Goal: Entertainment & Leisure: Consume media (video, audio)

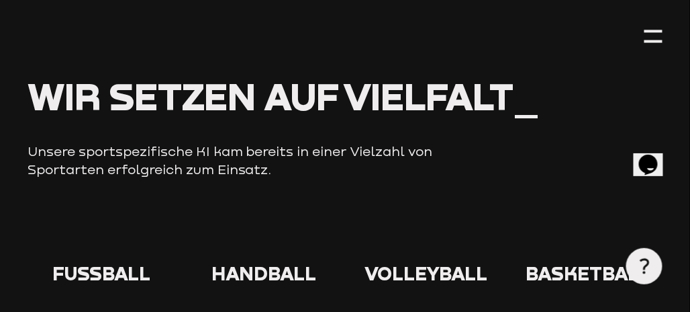
scroll to position [1544, 0]
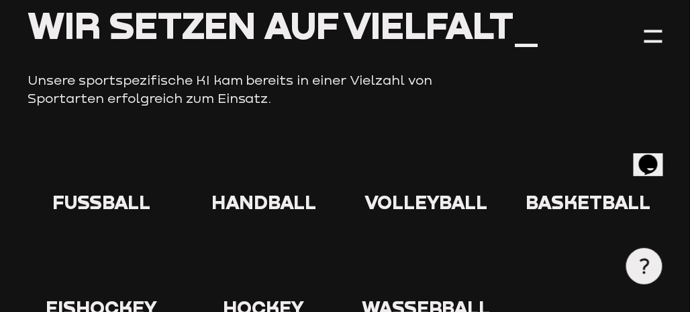
click at [80, 143] on use at bounding box center [80, 143] width 0 height 0
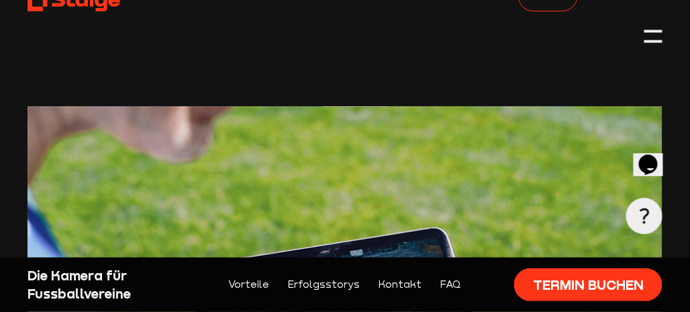
scroll to position [201, 0]
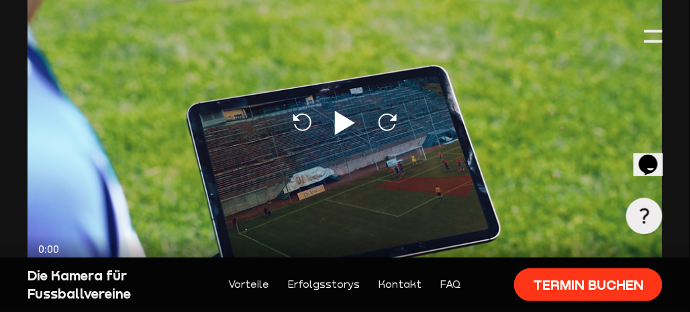
click at [340, 124] on icon at bounding box center [345, 123] width 20 height 24
type input "0.8"
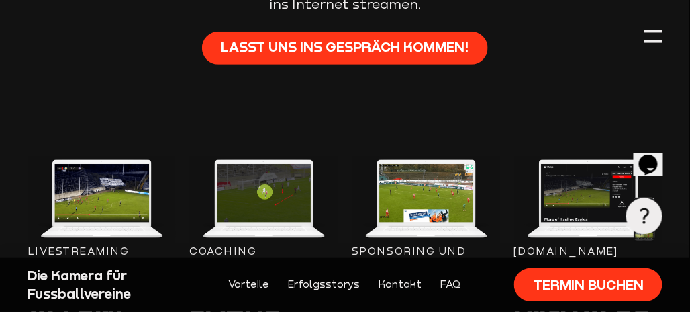
scroll to position [1410, 0]
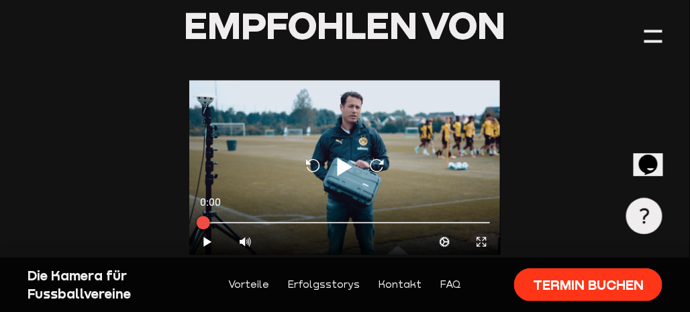
scroll to position [2081, 0]
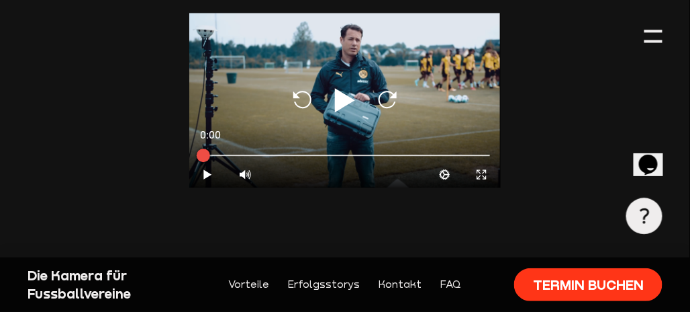
click at [344, 88] on icon at bounding box center [345, 100] width 20 height 24
type input "0.8"
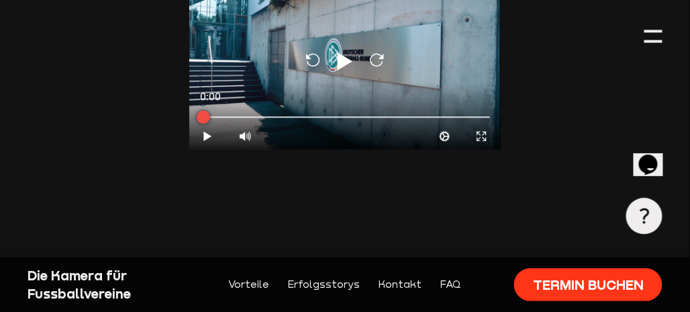
scroll to position [3155, 0]
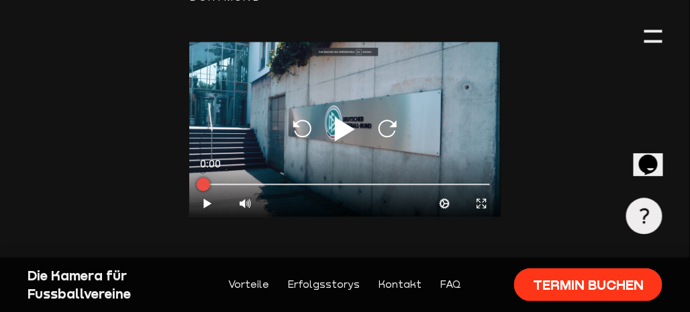
click at [341, 117] on icon at bounding box center [345, 129] width 20 height 24
type input "0.8"
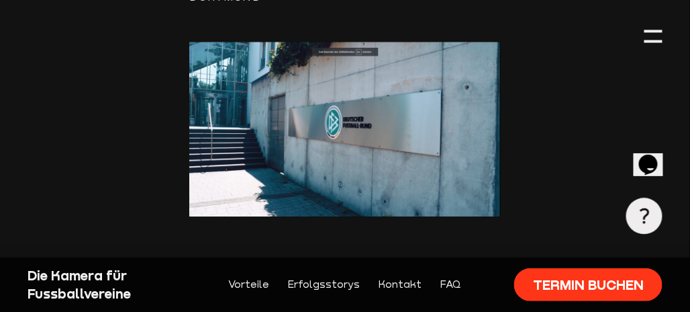
scroll to position [3223, 0]
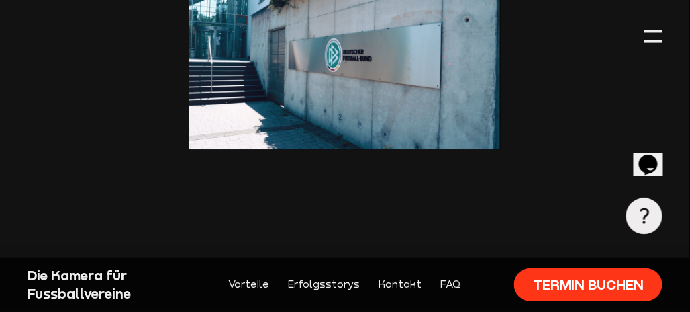
click at [82, 275] on div "Die Kamera für Fussballvereine" at bounding box center [102, 284] width 148 height 36
click at [656, 154] on icon "Chat widget" at bounding box center [647, 164] width 19 height 20
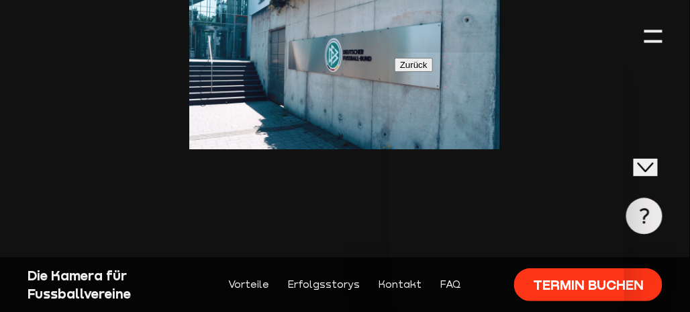
click at [667, 266] on div "Die Kamera für Fussballvereine Vorteile Erfolgsstorys Kontakt FAQ Termin buchen" at bounding box center [345, 284] width 690 height 54
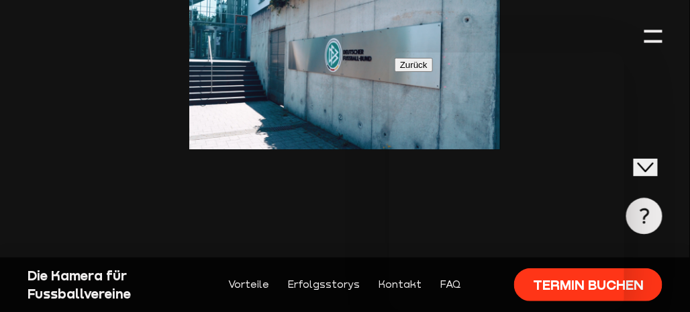
click at [265, 276] on link "Vorteile" at bounding box center [248, 284] width 41 height 16
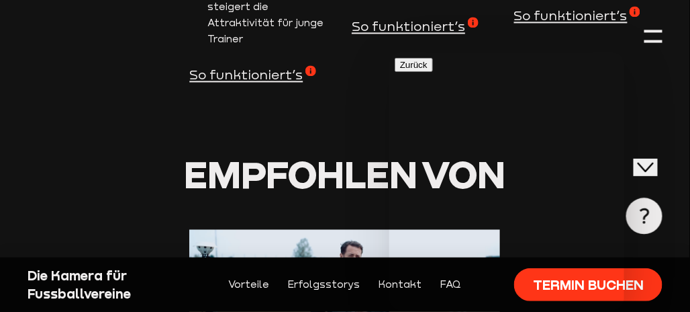
scroll to position [1884, 0]
